Goal: Task Accomplishment & Management: Use online tool/utility

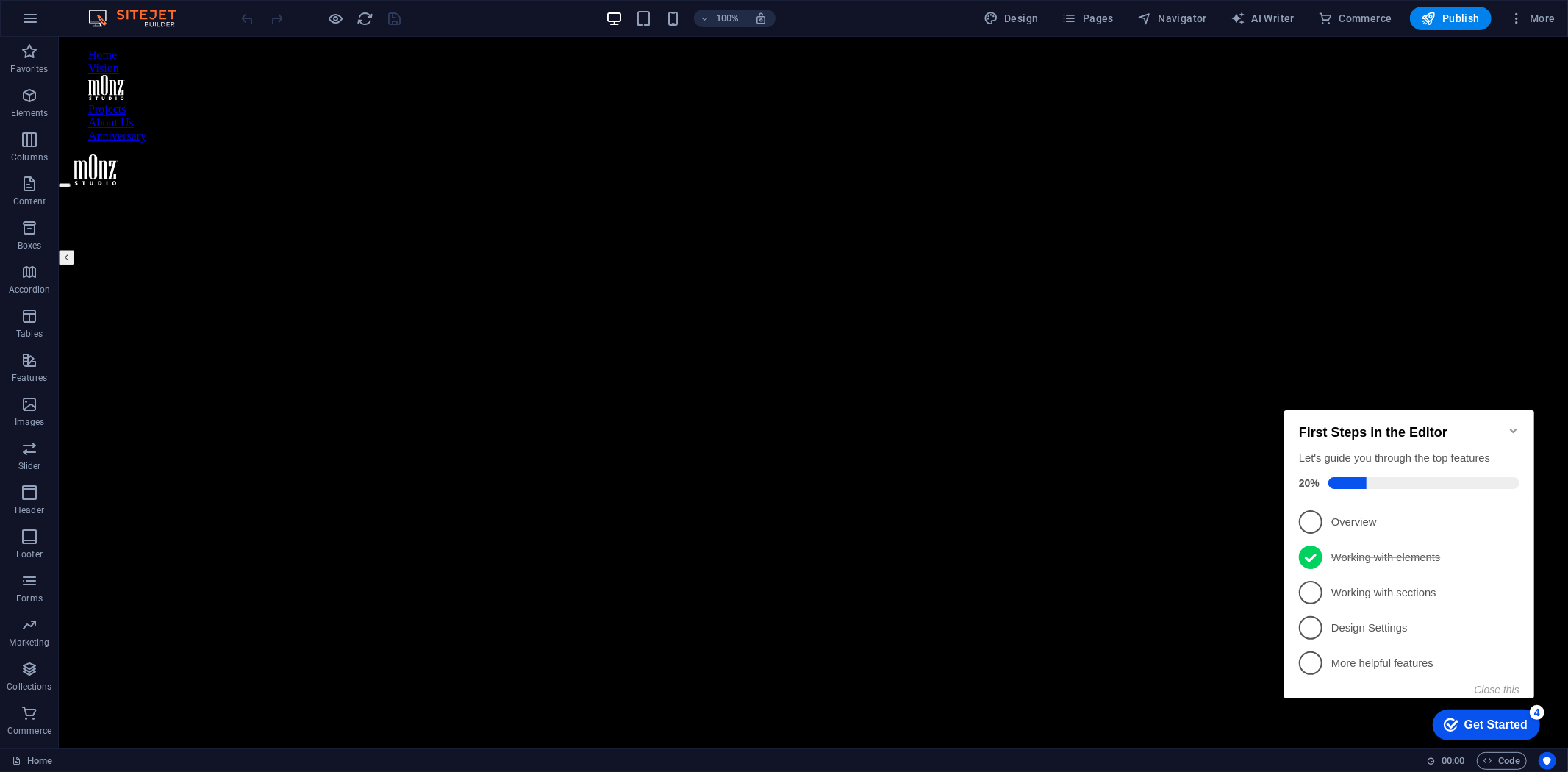
click at [1512, 428] on icon "Minimize checklist" at bounding box center [1512, 430] width 7 height 5
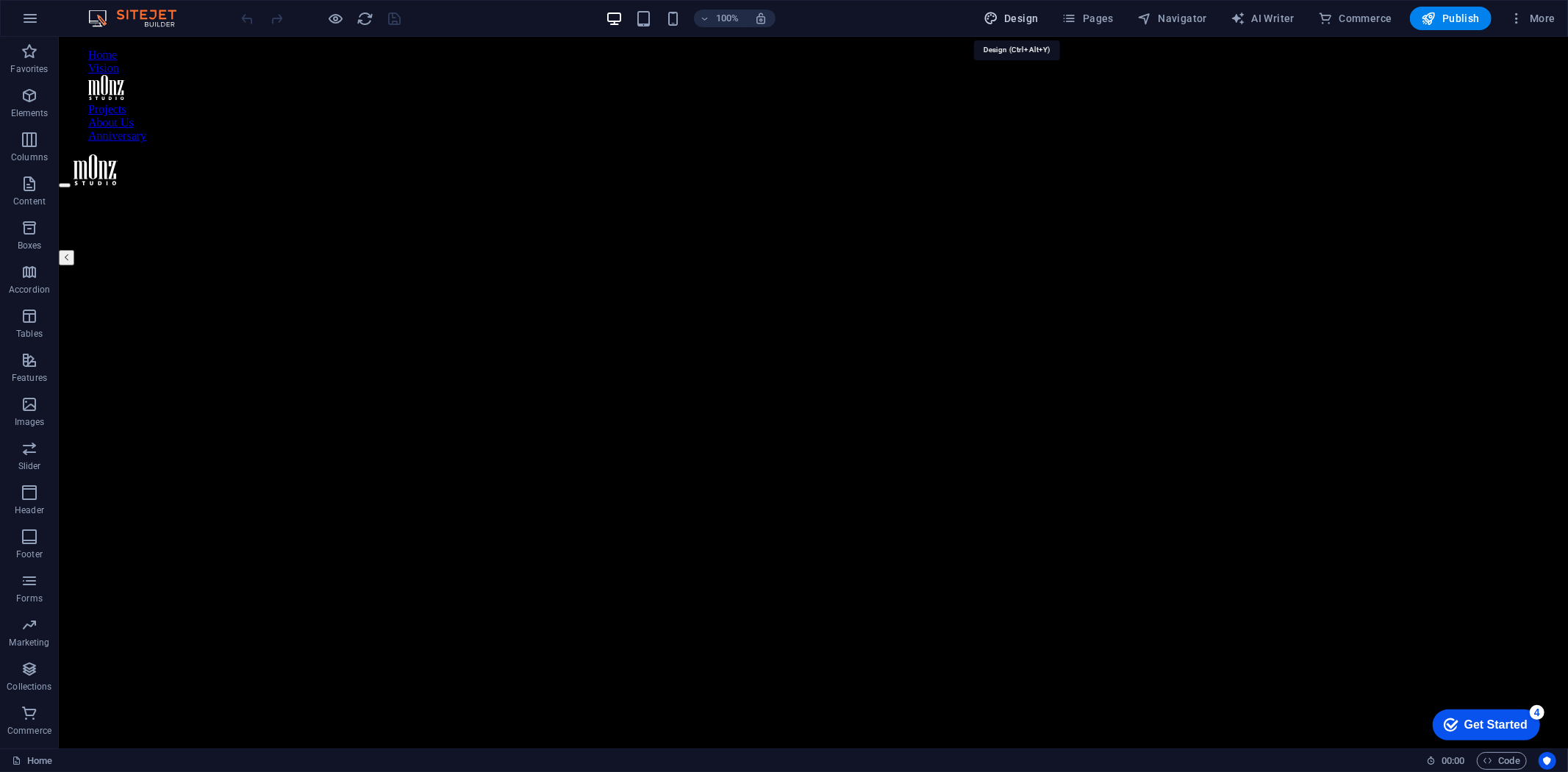
click at [1036, 17] on span "Design" at bounding box center [1011, 18] width 55 height 15
select select "px"
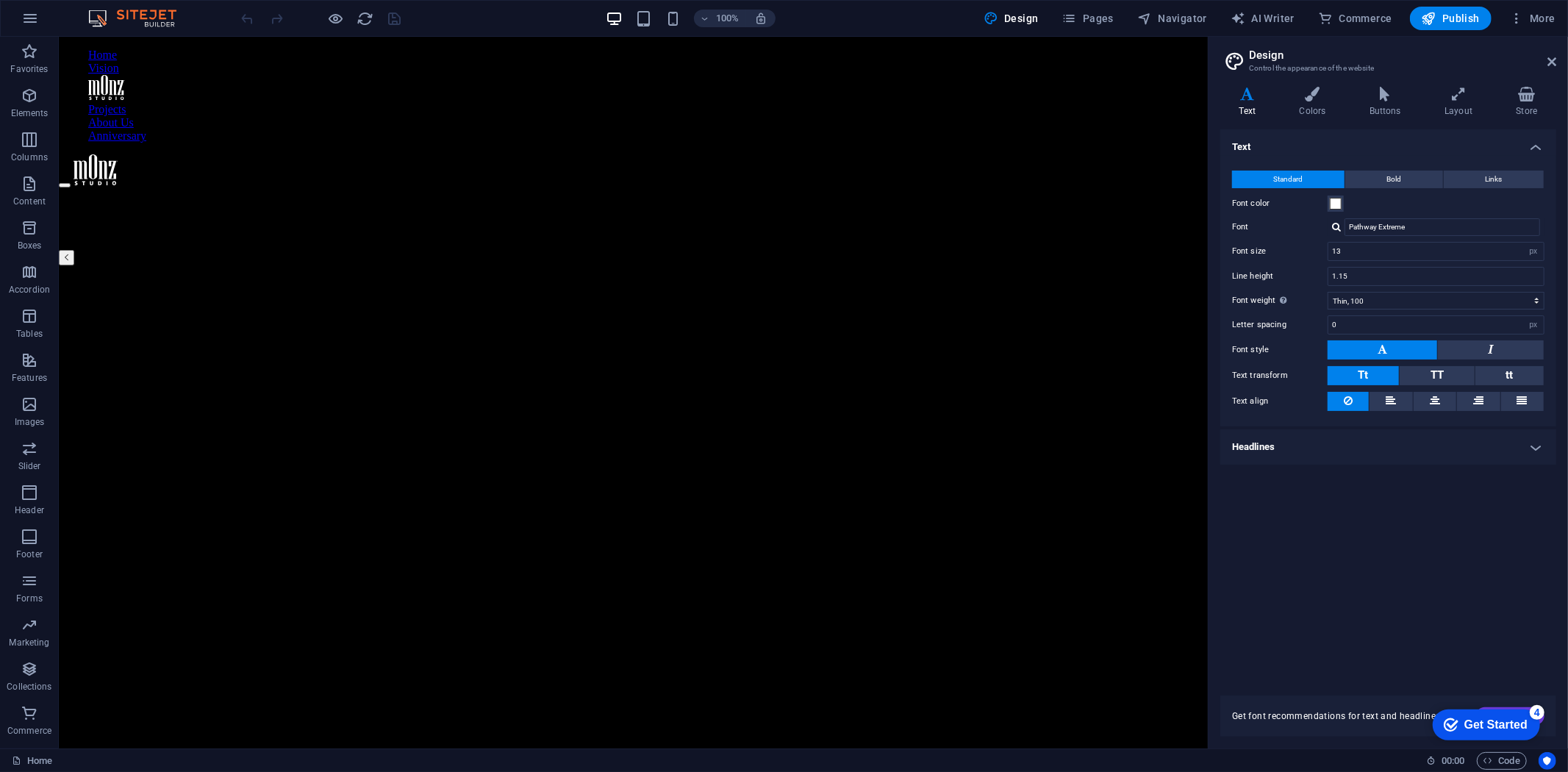
click at [116, 54] on link "Home" at bounding box center [101, 54] width 28 height 12
click at [1192, 13] on span "Navigator" at bounding box center [1172, 18] width 70 height 15
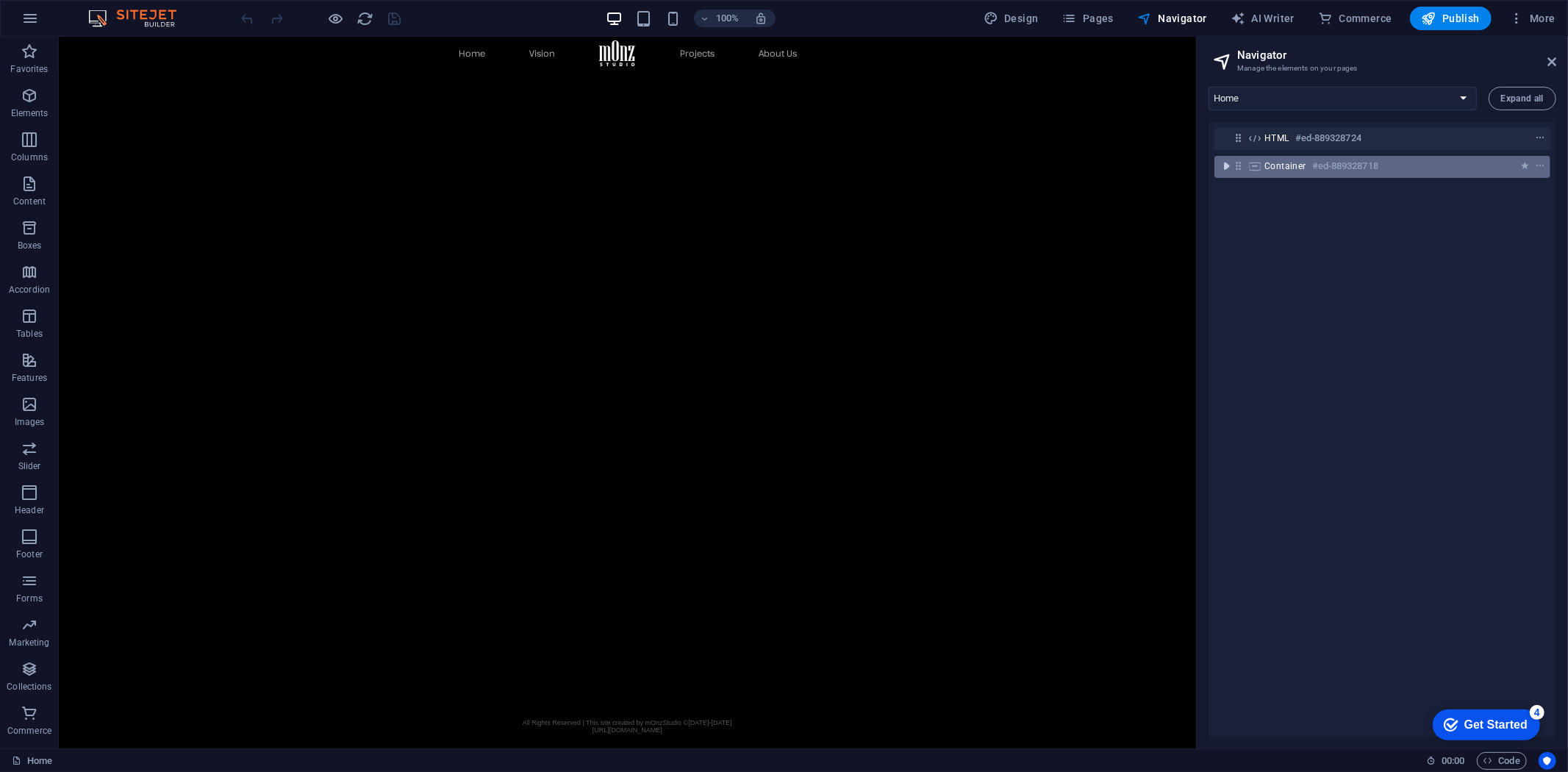
click at [1223, 164] on icon "toggle-expand" at bounding box center [1225, 166] width 15 height 15
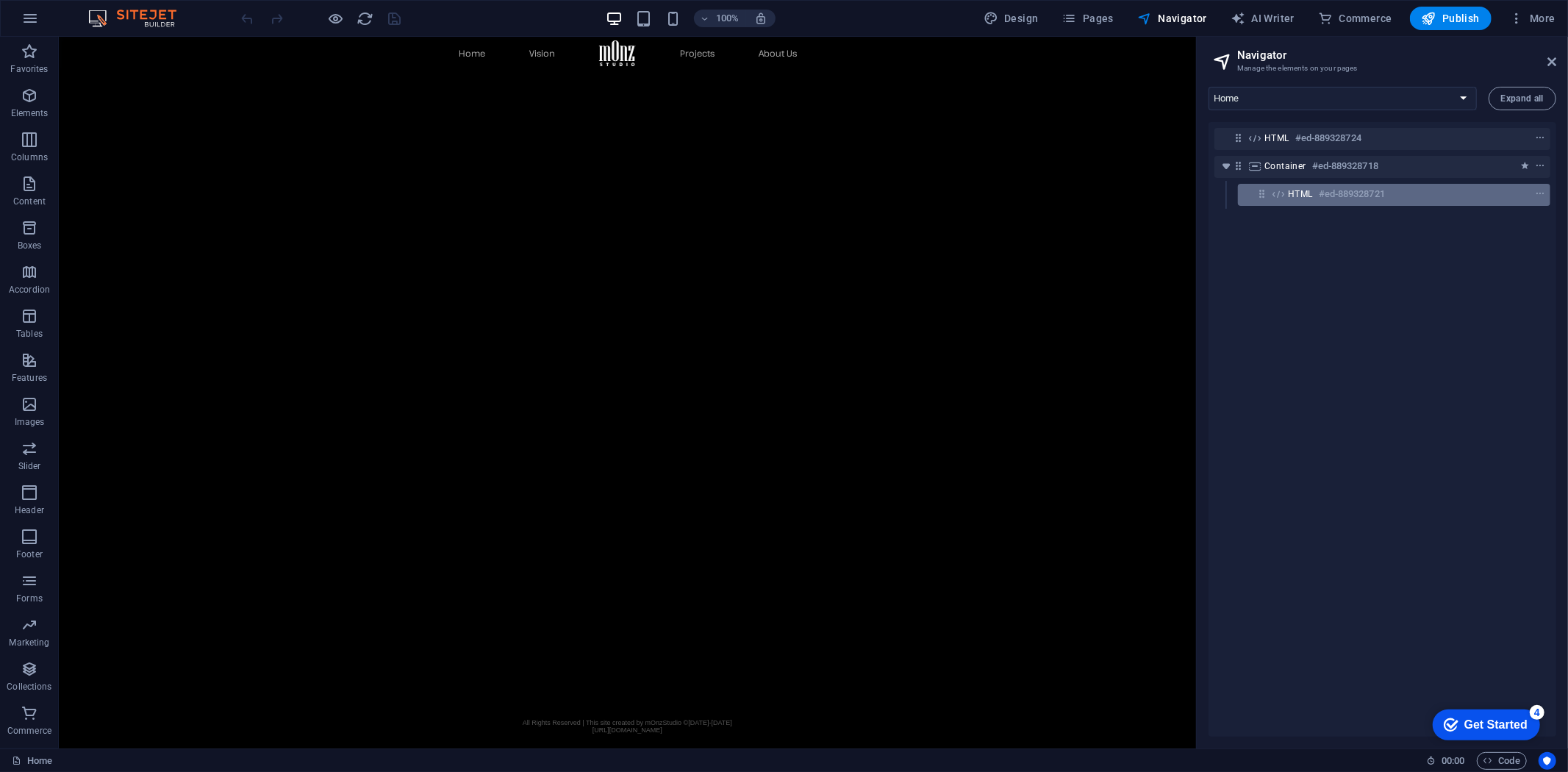
click at [1321, 194] on h6 "#ed-889328721" at bounding box center [1351, 194] width 66 height 18
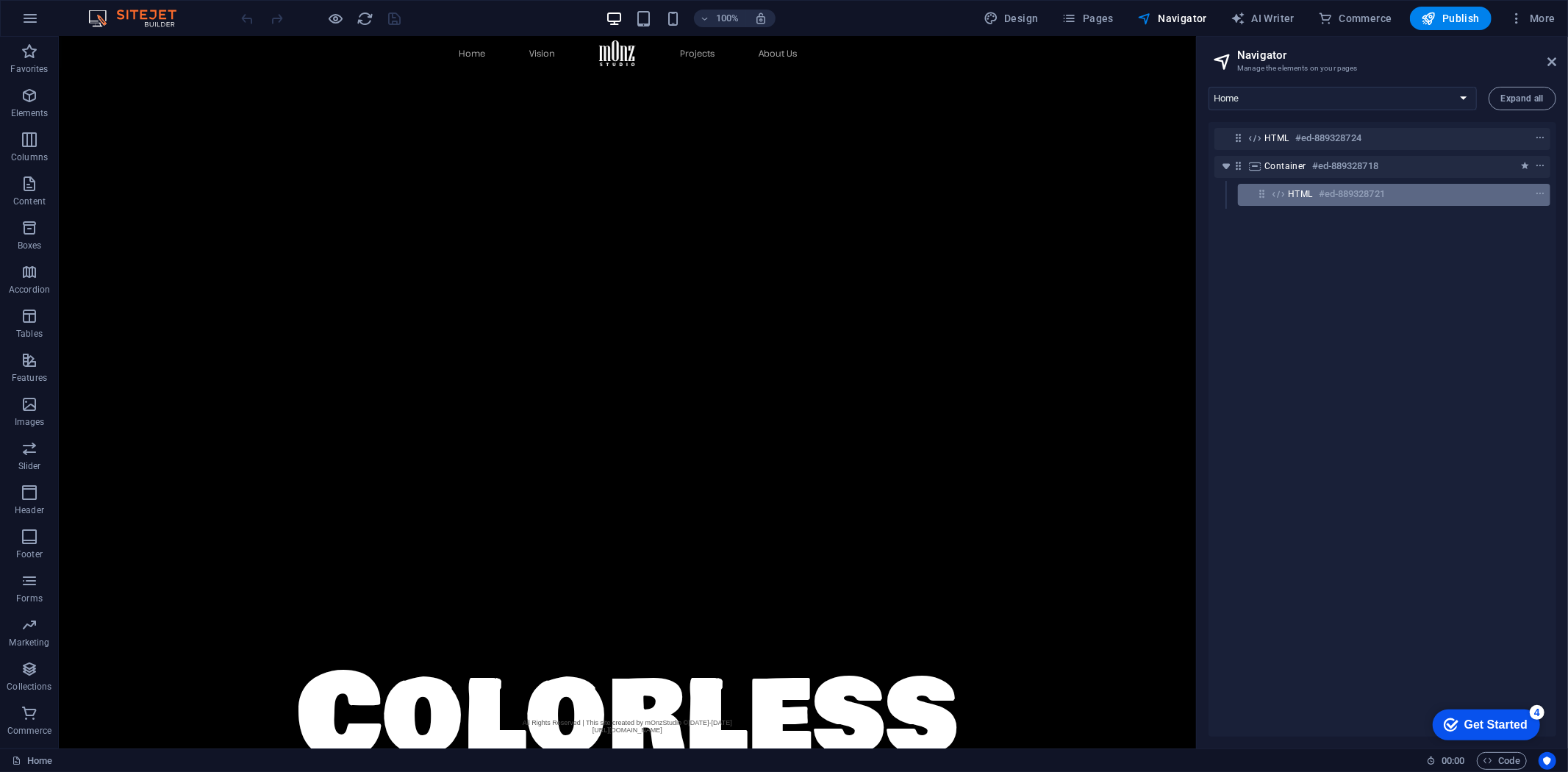
click at [1321, 194] on h6 "#ed-889328721" at bounding box center [1351, 194] width 66 height 18
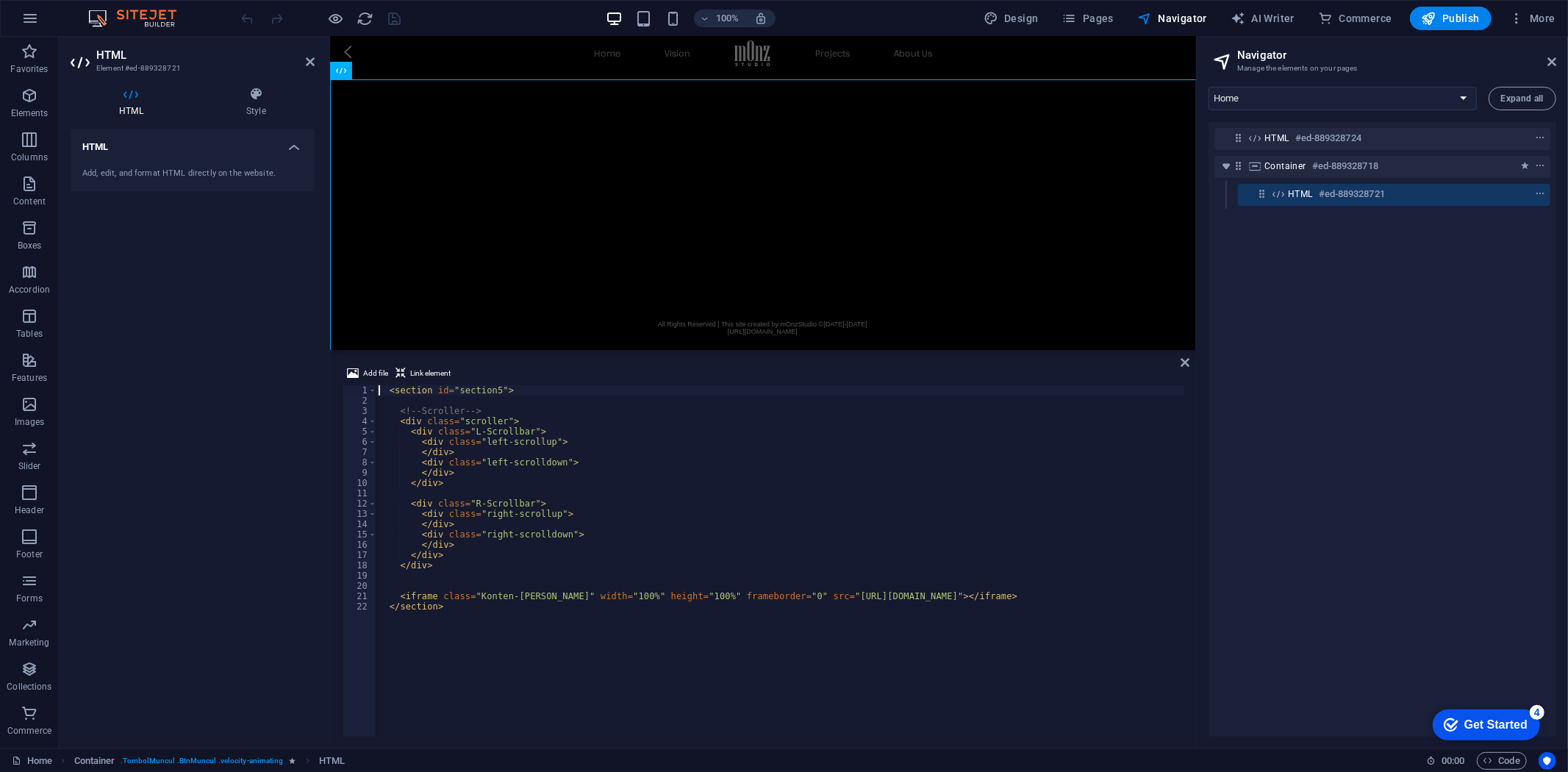
scroll to position [1678, 0]
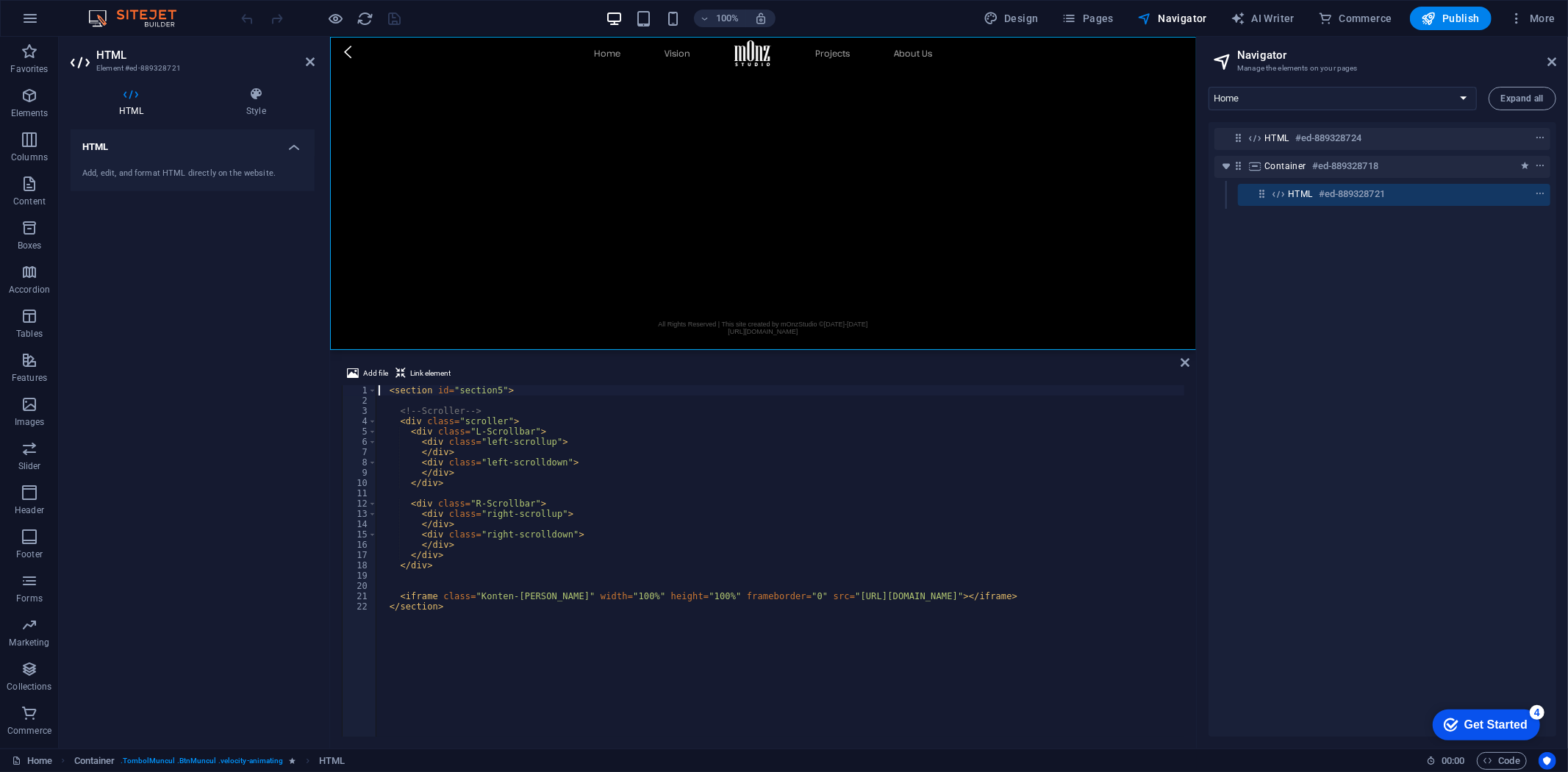
click at [813, 591] on div "< section id = "section5" > <!-- Scroller --> < div class = "scroller" > < div …" at bounding box center [780, 571] width 809 height 372
click at [831, 596] on div "< section id = "section5" > <!-- Scroller --> < div class = "scroller" > < div …" at bounding box center [780, 571] width 809 height 372
drag, startPoint x: 770, startPoint y: 596, endPoint x: 1031, endPoint y: 594, distance: 261.0
click at [1031, 594] on div "< section id = "section5" > <!-- Scroller --> < div class = "scroller" > < div …" at bounding box center [780, 571] width 809 height 372
paste textarea "mOnz_Painting/mOnz_Painting"
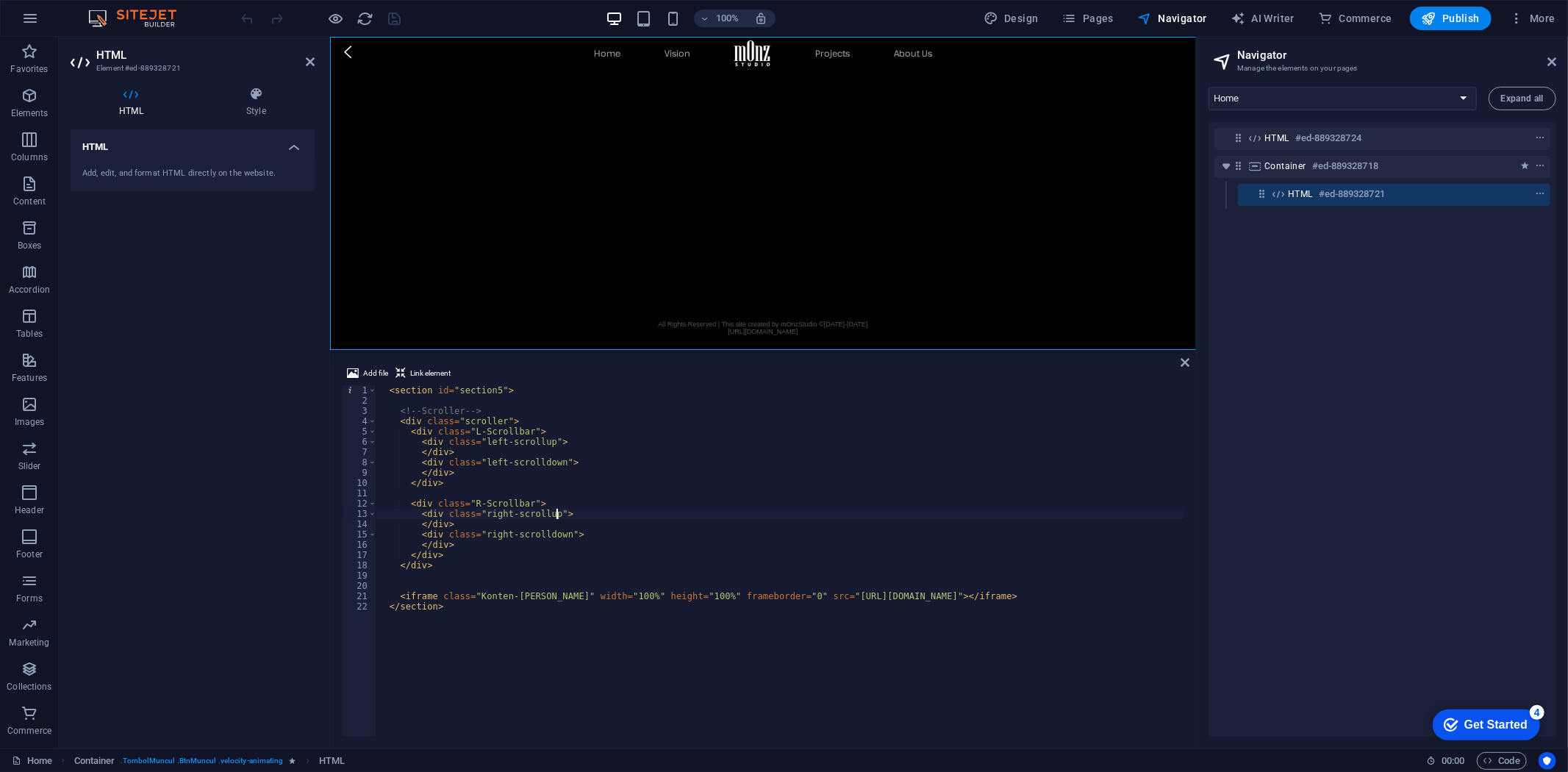
click at [1034, 516] on div "< section id = "section5" > <!-- Scroller --> < div class = "scroller" > < div …" at bounding box center [780, 571] width 809 height 372
type textarea "<div class="right-scrollup">"
click at [456, 10] on div "100% Design Pages Navigator AI Writer Commerce Publish More" at bounding box center [900, 18] width 1322 height 24
click at [395, 15] on icon "save" at bounding box center [395, 18] width 17 height 17
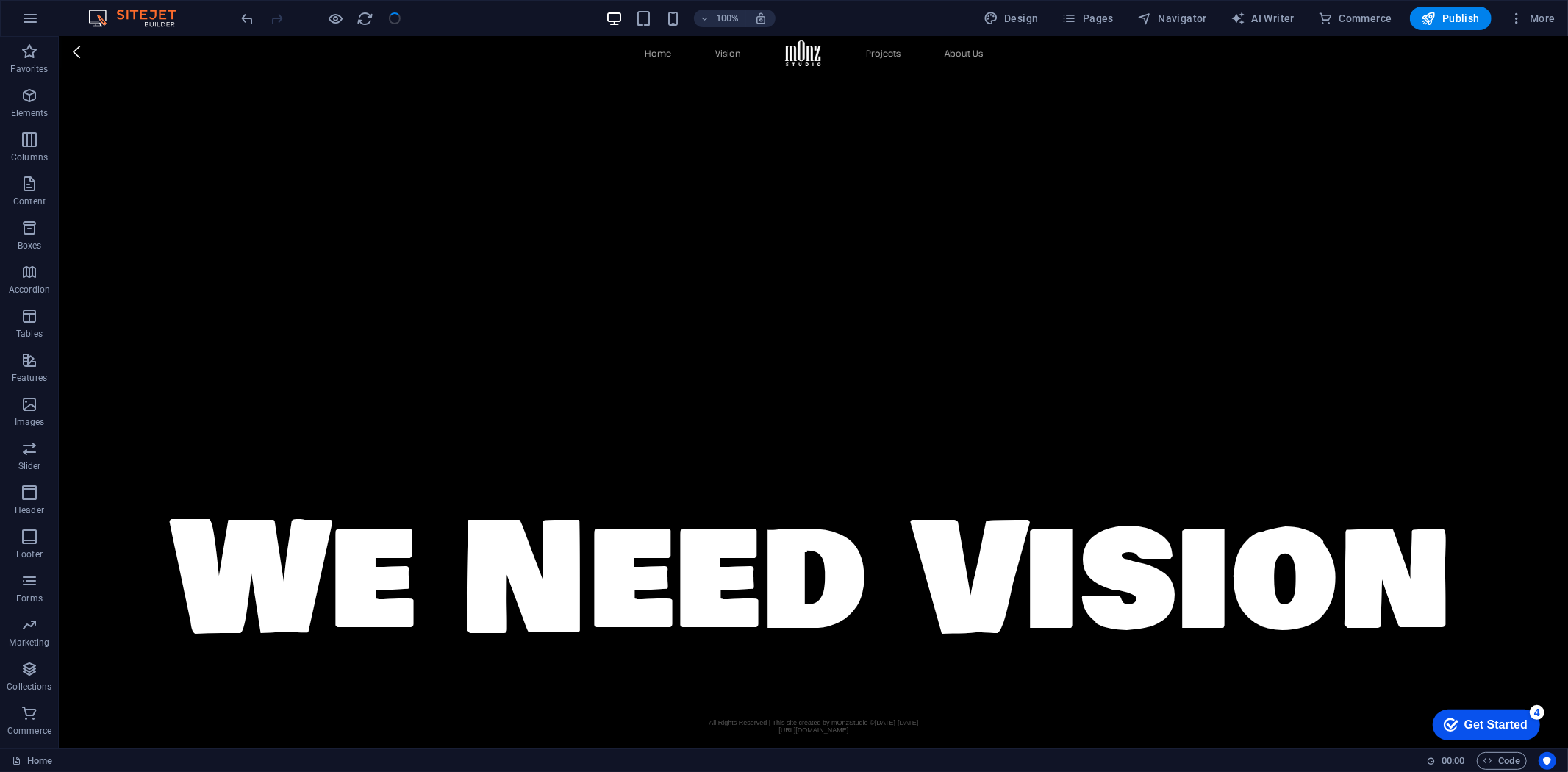
scroll to position [3670, 0]
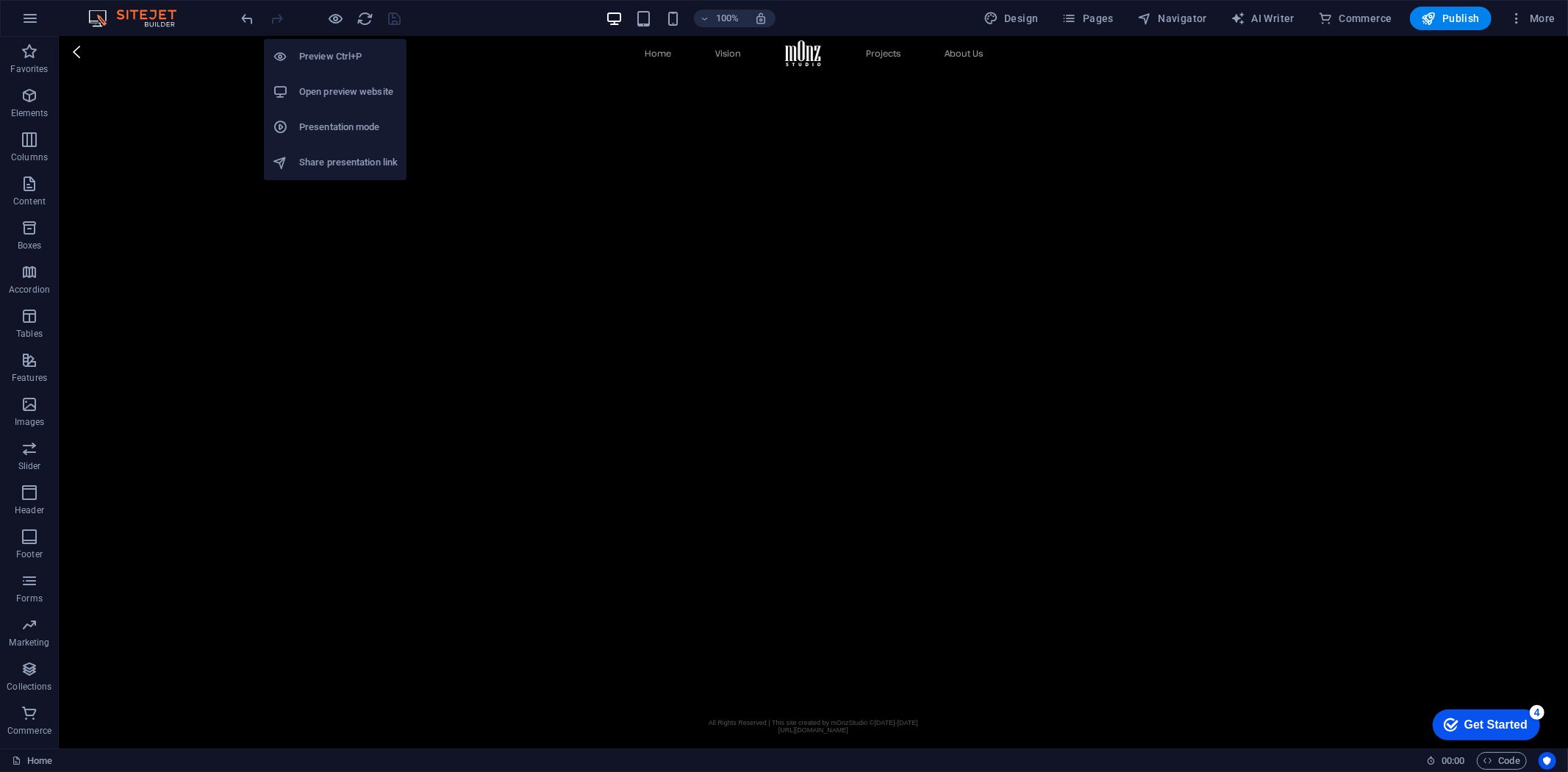
click at [336, 84] on h6 "Open preview website" at bounding box center [348, 91] width 98 height 18
